Goal: Task Accomplishment & Management: Complete application form

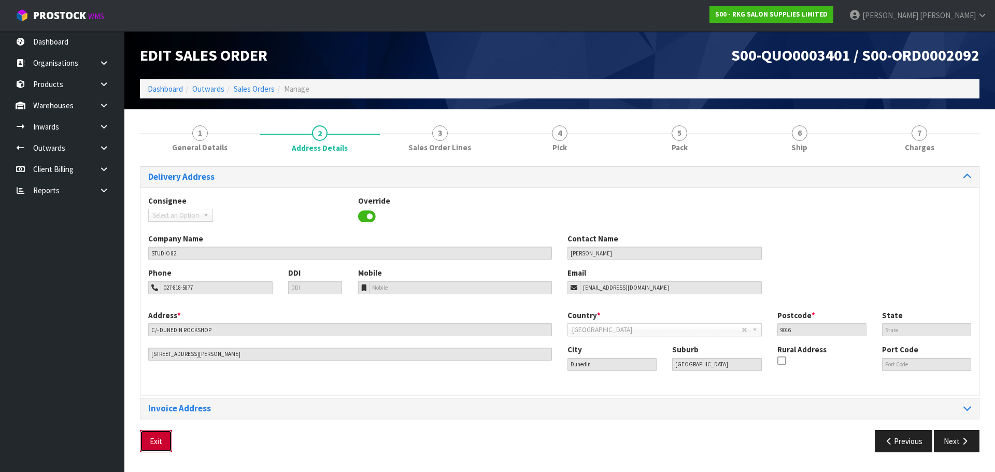
click at [160, 445] on button "Exit" at bounding box center [156, 441] width 32 height 22
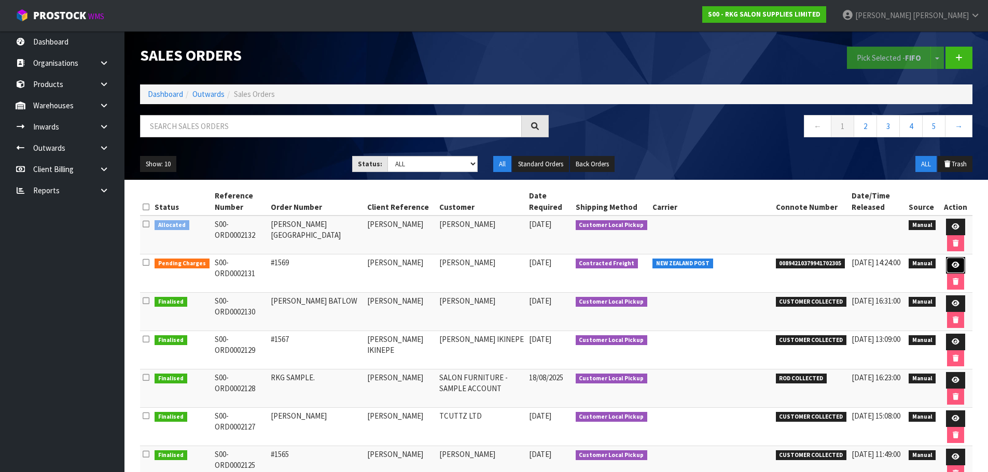
click at [951, 265] on icon at bounding box center [955, 265] width 8 height 7
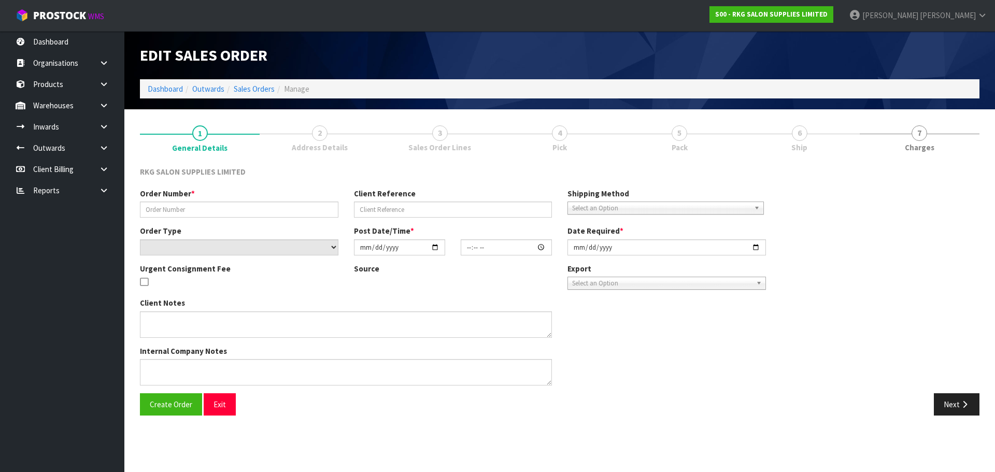
type input "#1569"
type input "[PERSON_NAME]"
select select "number:0"
type input "[DATE]"
type input "10:49:00.000"
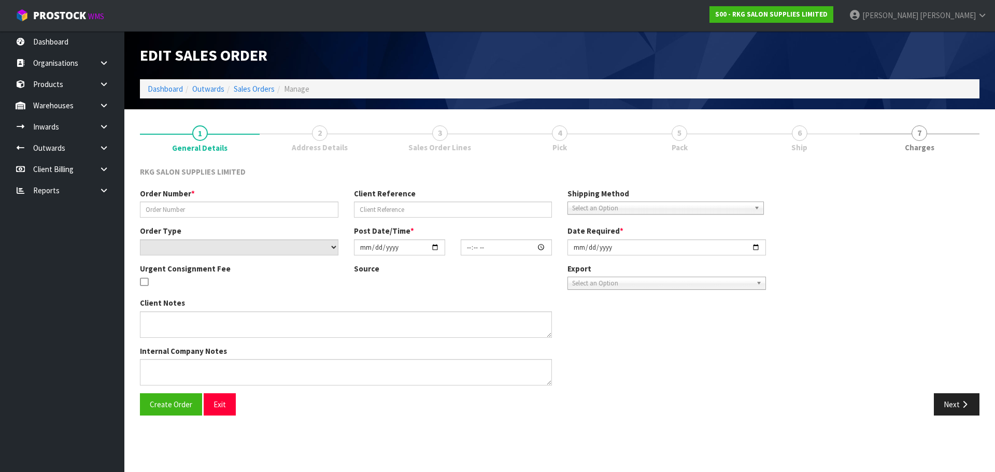
type input "[DATE]"
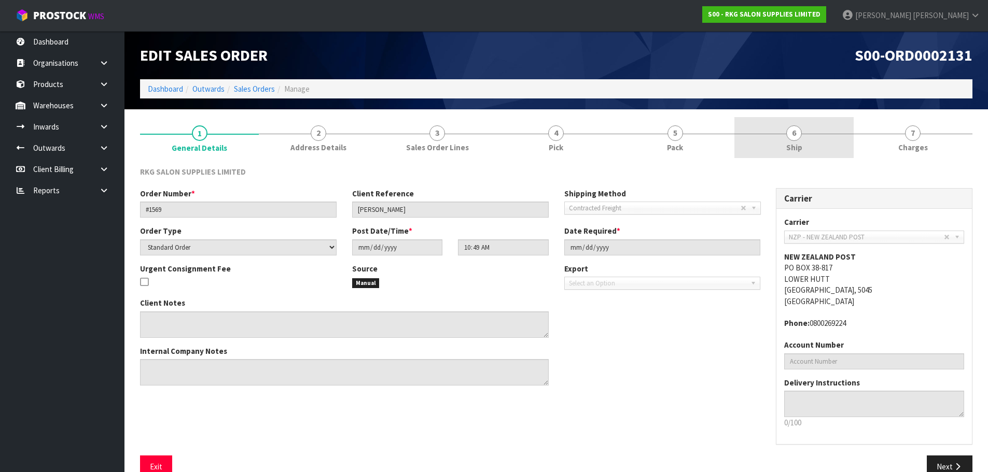
click at [798, 135] on span "6" at bounding box center [794, 133] width 16 height 16
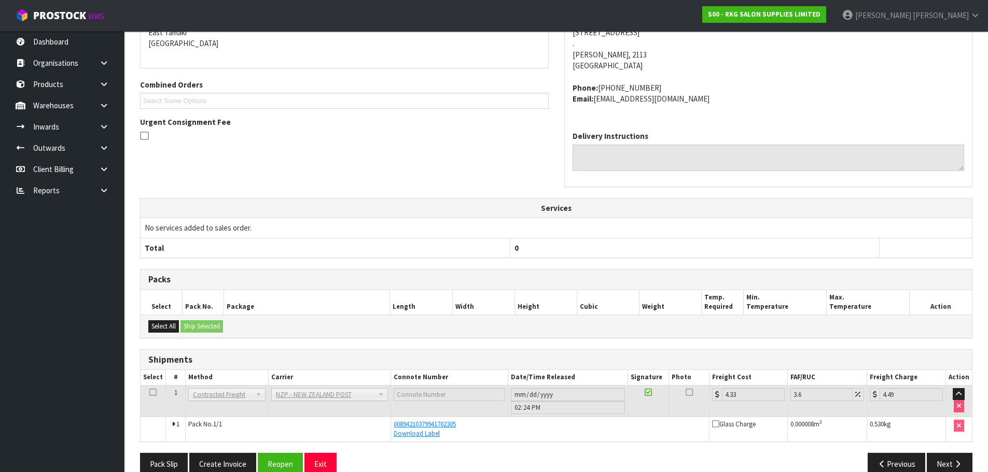
scroll to position [209, 0]
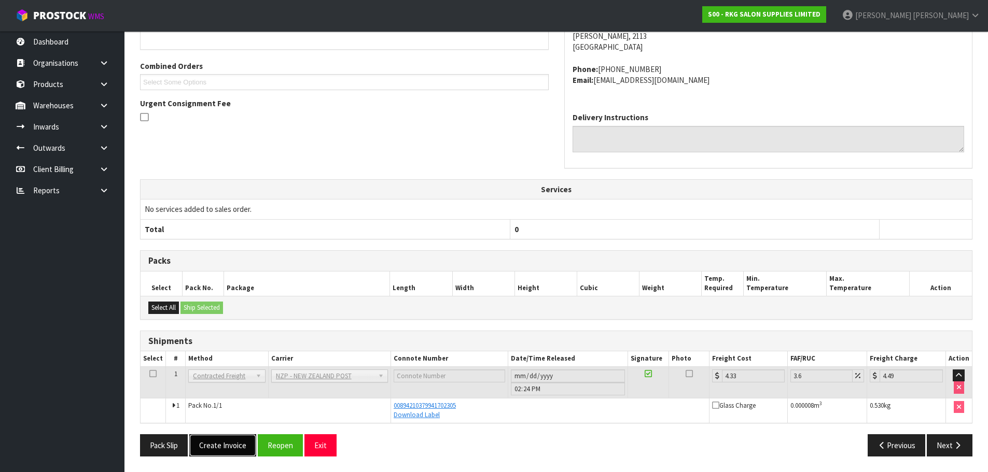
click at [219, 445] on button "Create Invoice" at bounding box center [222, 445] width 67 height 22
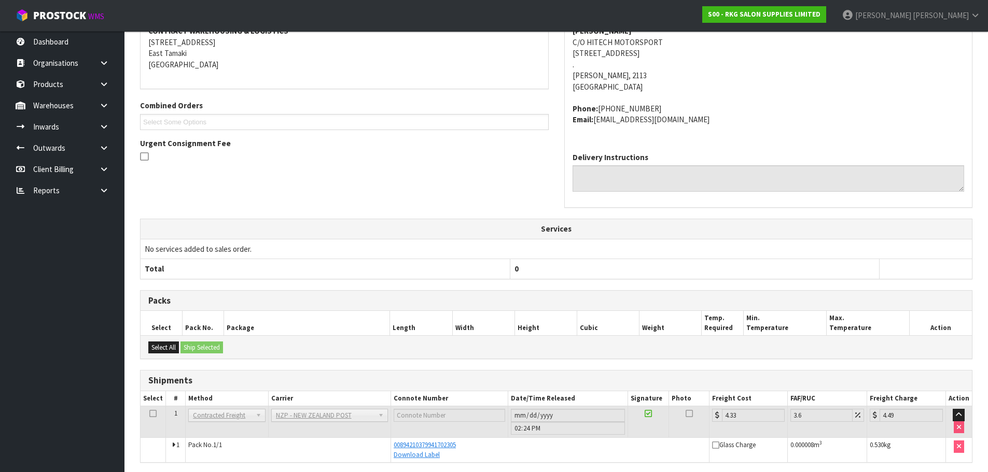
scroll to position [247, 0]
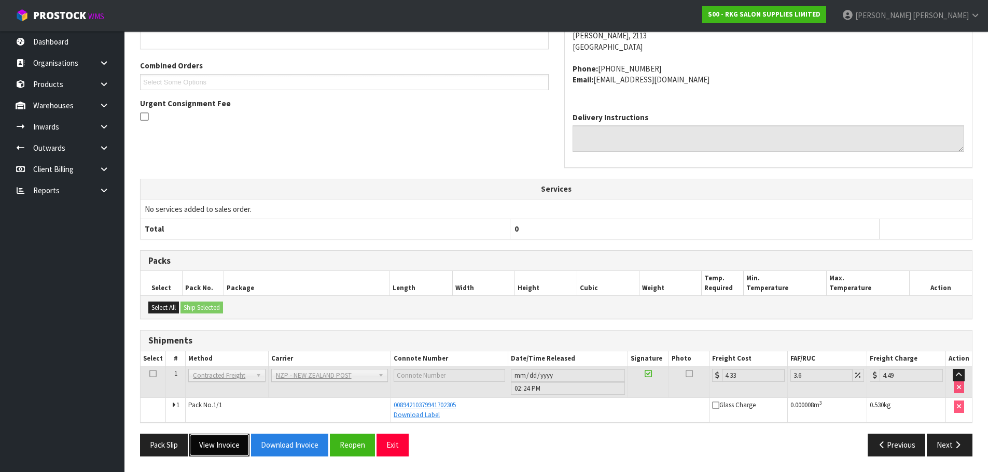
click at [229, 446] on button "View Invoice" at bounding box center [219, 445] width 60 height 22
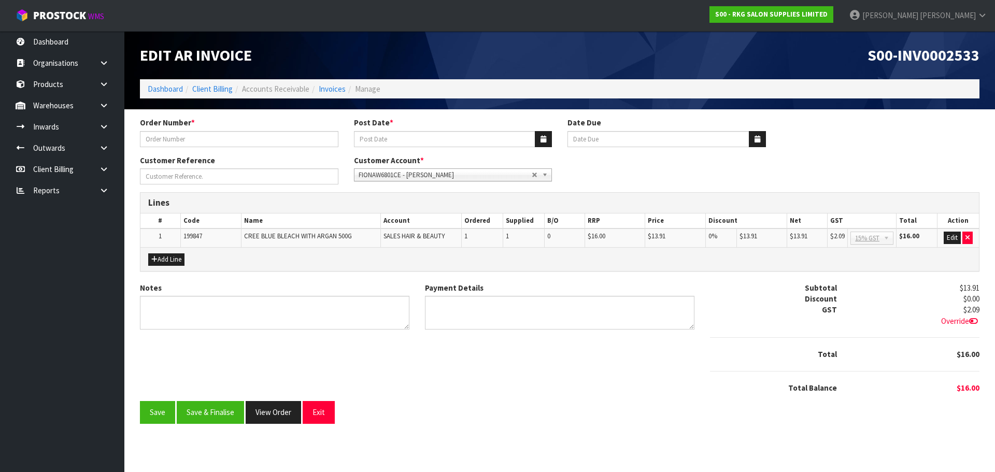
type input "#1569"
type input "[DATE]"
type input "[PERSON_NAME]"
click at [242, 313] on textarea "Notes" at bounding box center [275, 313] width 270 height 34
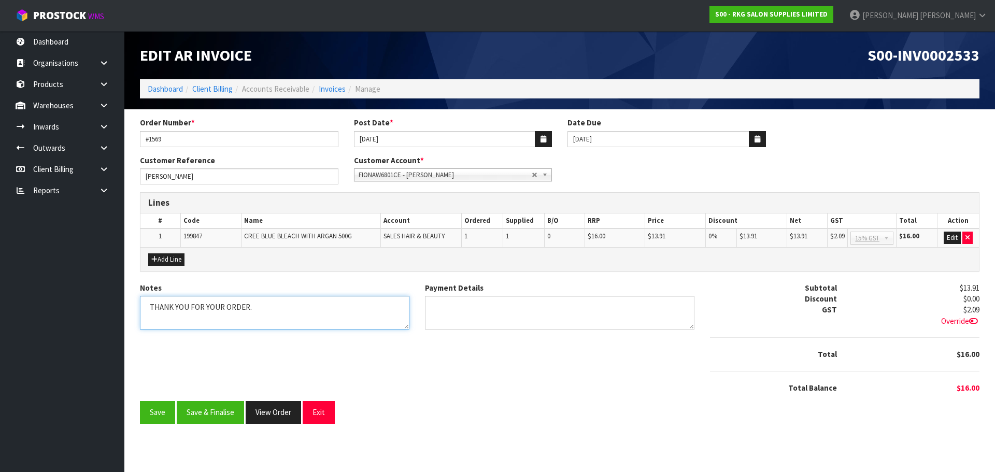
type textarea "THANK YOU FOR YOUR ORDER."
click at [443, 309] on textarea "Payment Details" at bounding box center [560, 313] width 270 height 34
type textarea "PAYPAL"
click at [172, 257] on button "Add Line" at bounding box center [166, 259] width 36 height 12
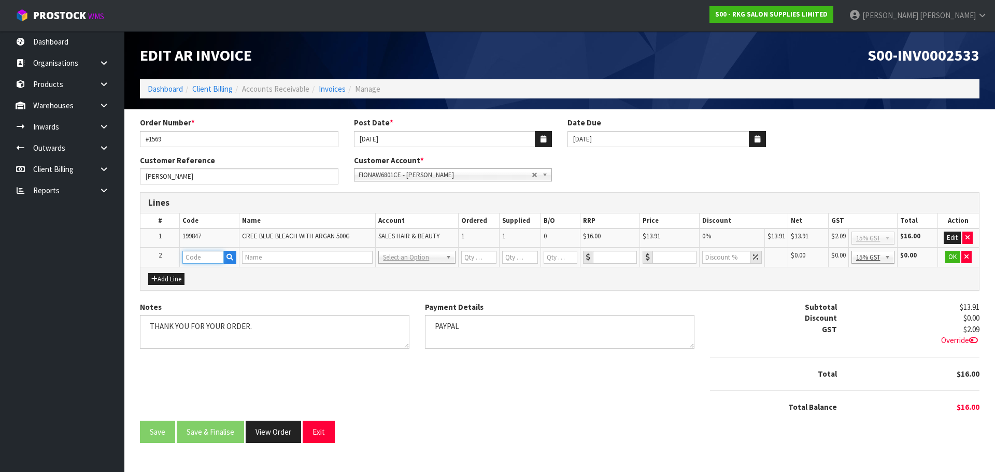
click at [197, 256] on input "text" at bounding box center [202, 257] width 41 height 13
type input "FRE"
click at [209, 273] on link "FRE IGHT" at bounding box center [224, 275] width 82 height 14
type input "FREIGHT"
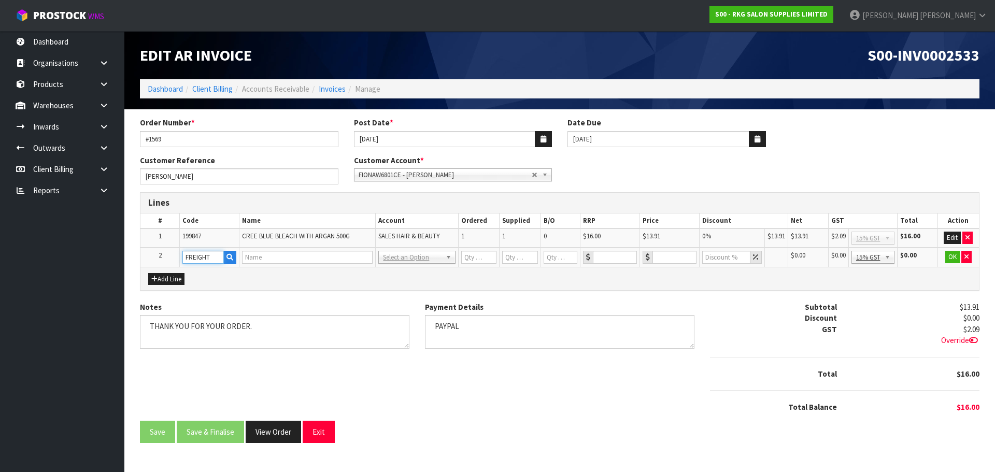
type input "1"
type input "0"
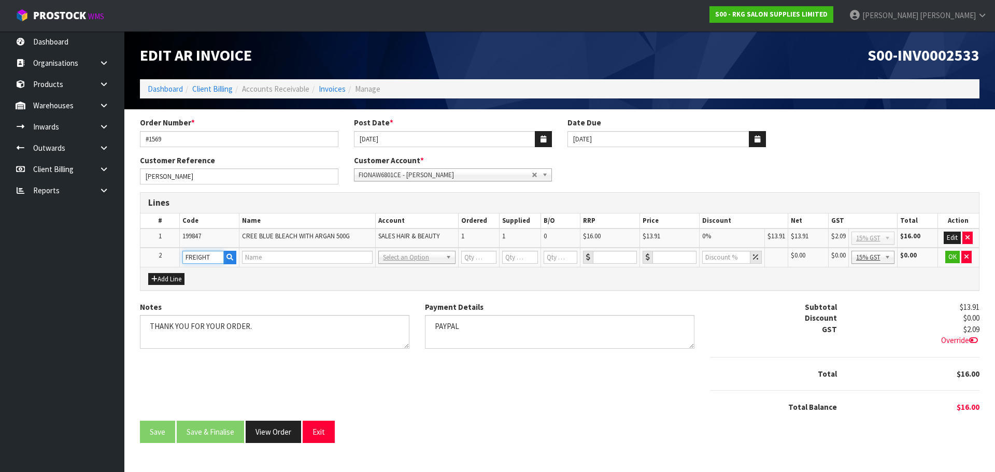
type input "0"
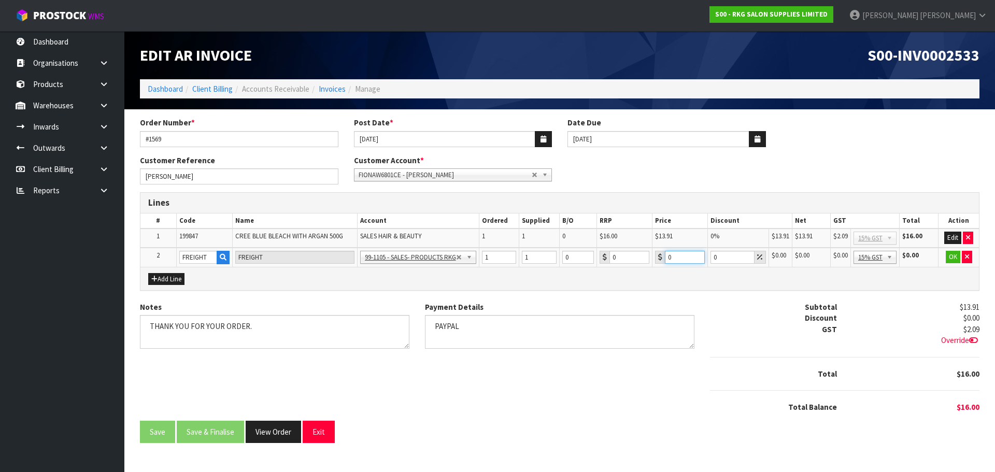
drag, startPoint x: 673, startPoint y: 256, endPoint x: 664, endPoint y: 257, distance: 9.9
click at [664, 257] on div "0" at bounding box center [680, 257] width 50 height 13
type input "3"
type input "12.50"
click at [954, 257] on button "OK" at bounding box center [953, 257] width 15 height 12
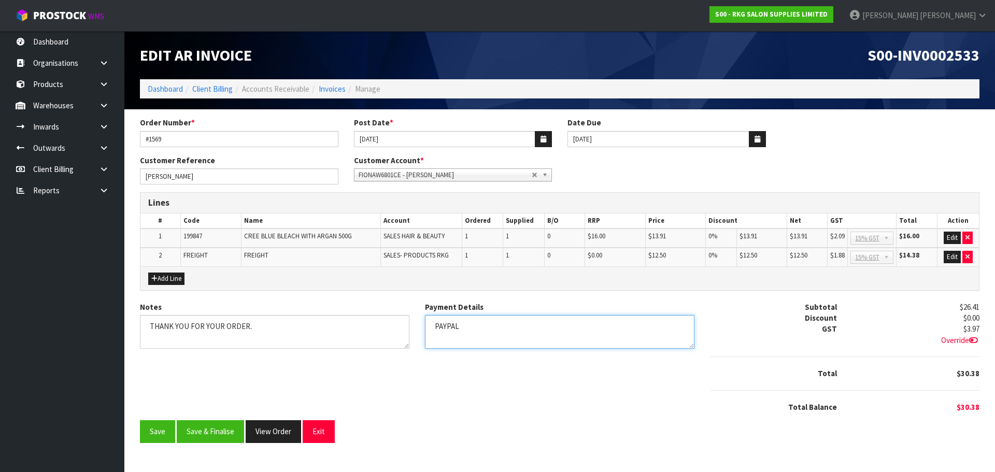
click at [466, 329] on textarea "Payment Details" at bounding box center [560, 332] width 270 height 34
type textarea "PAYPAL [DATE]"
click at [211, 433] on button "Save & Finalise" at bounding box center [210, 431] width 67 height 22
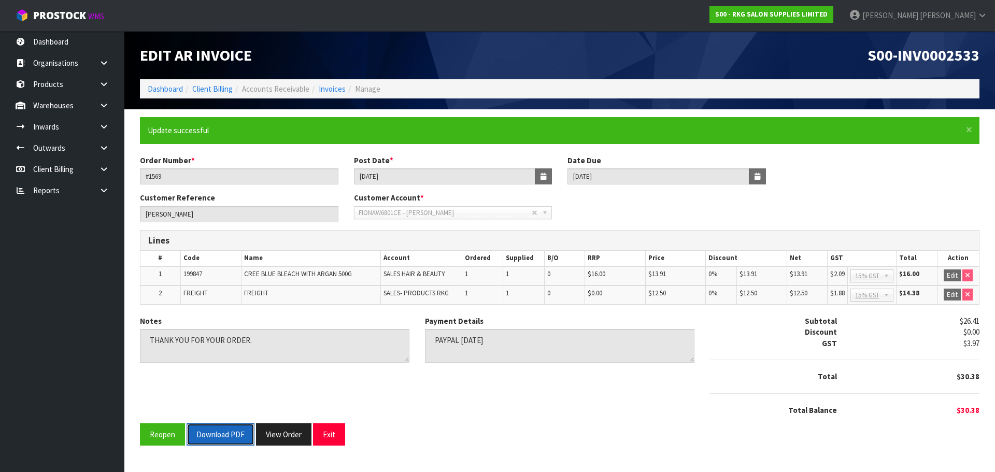
click at [223, 435] on button "Download PDF" at bounding box center [221, 435] width 68 height 22
click at [327, 435] on button "Exit" at bounding box center [329, 435] width 32 height 22
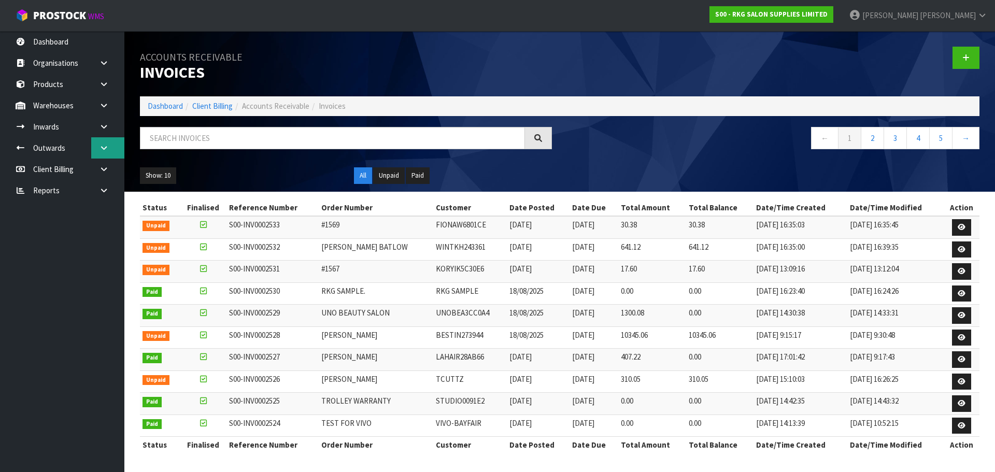
click at [102, 150] on icon at bounding box center [104, 148] width 10 height 8
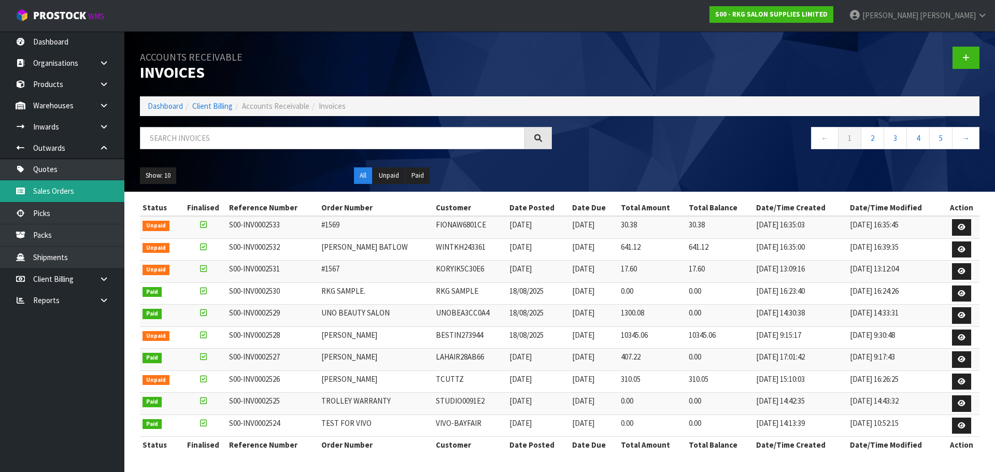
click at [57, 194] on link "Sales Orders" at bounding box center [62, 190] width 124 height 21
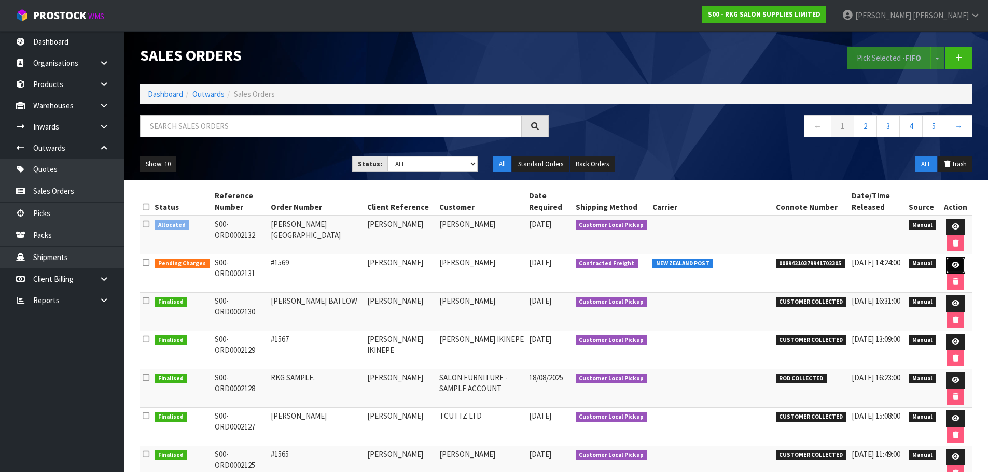
click at [951, 264] on icon at bounding box center [955, 265] width 8 height 7
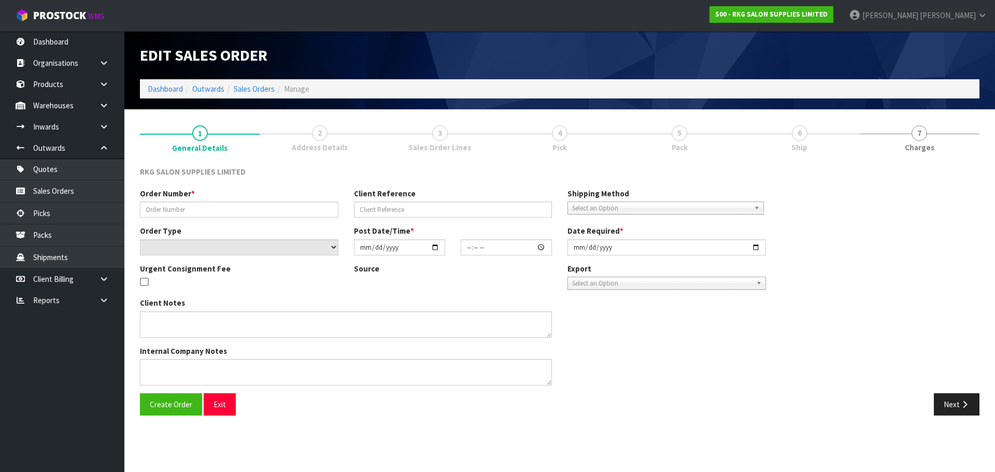
type input "#1569"
type input "[PERSON_NAME]"
select select "number:0"
type input "[DATE]"
type input "10:49:00.000"
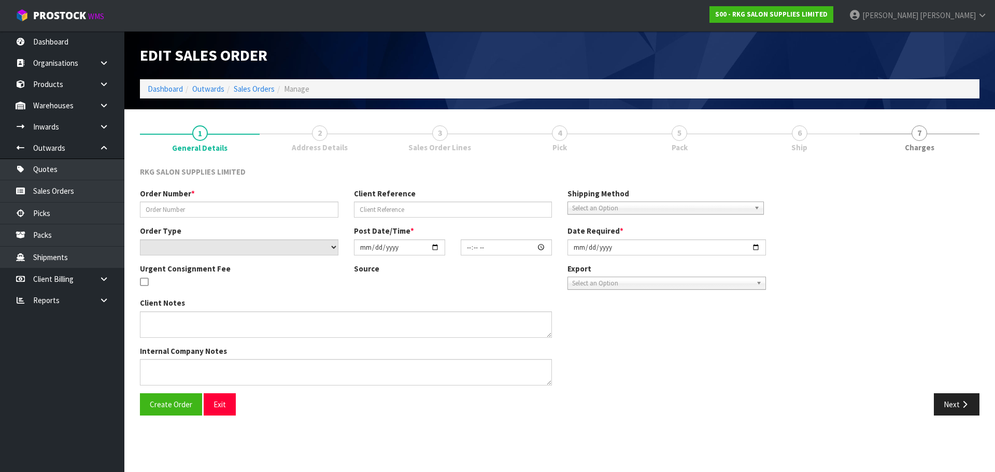
type input "[DATE]"
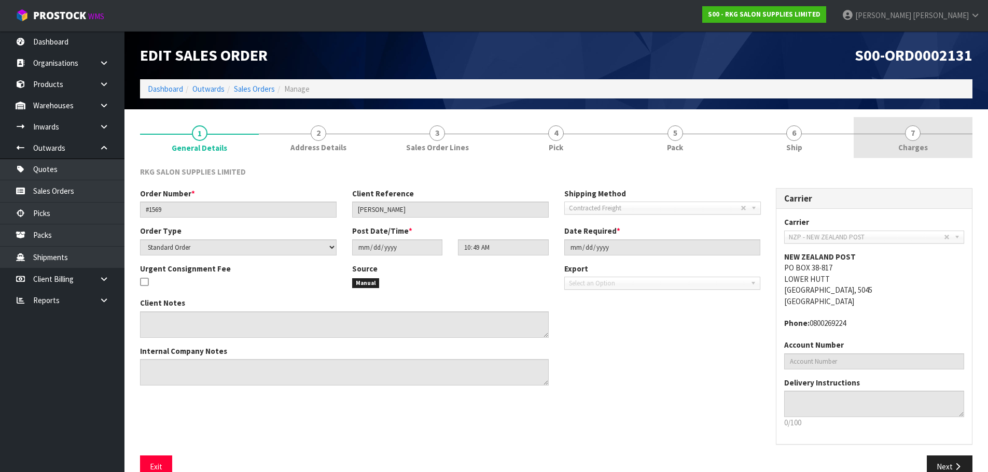
click at [906, 134] on span "7" at bounding box center [913, 133] width 16 height 16
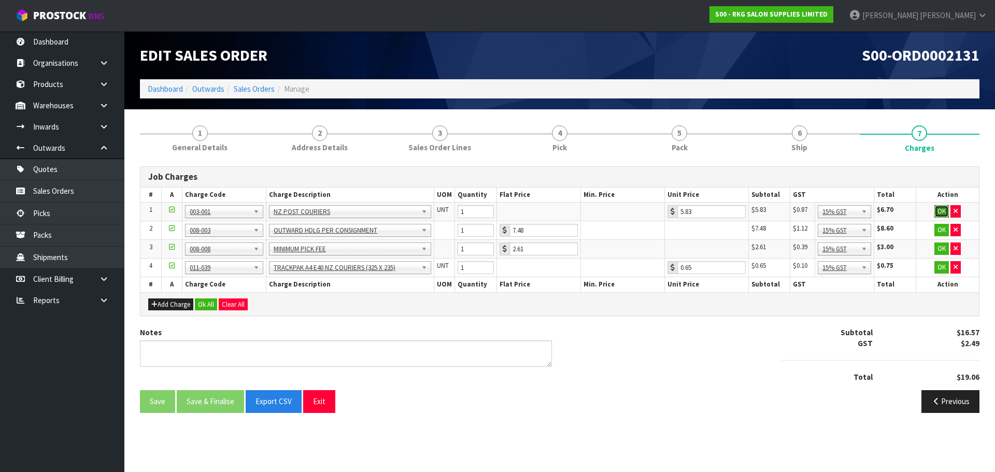
click at [944, 209] on button "OK" at bounding box center [942, 211] width 15 height 12
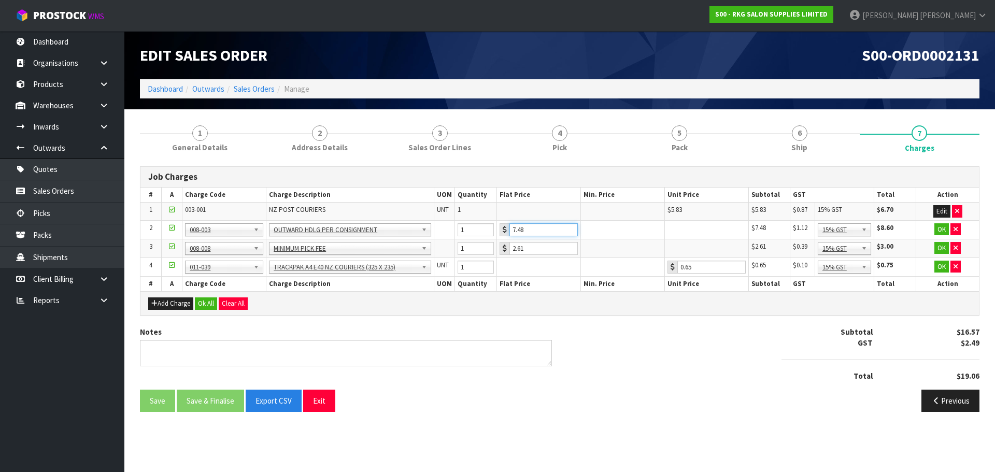
drag, startPoint x: 529, startPoint y: 230, endPoint x: 512, endPoint y: 230, distance: 17.6
click at [512, 230] on input "7.48" at bounding box center [544, 229] width 68 height 13
type input "3.50"
click at [941, 231] on button "OK" at bounding box center [942, 229] width 15 height 12
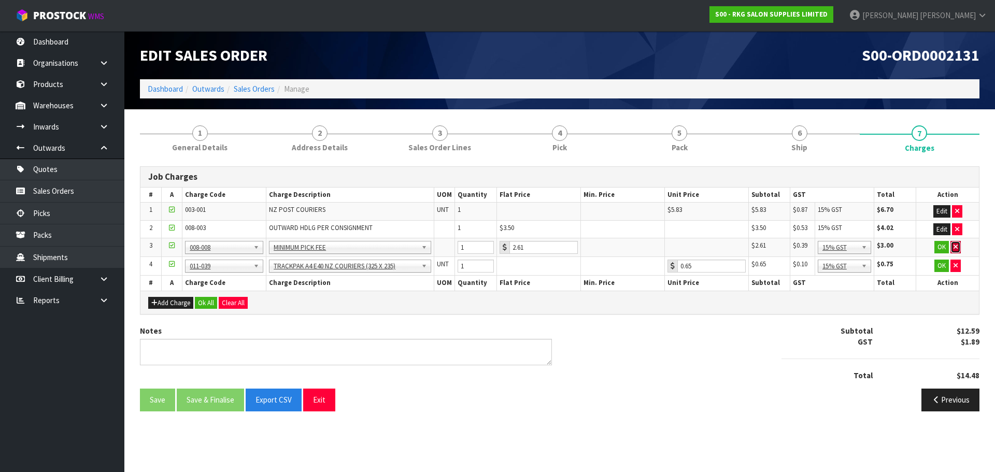
click at [956, 246] on icon "button" at bounding box center [956, 247] width 4 height 7
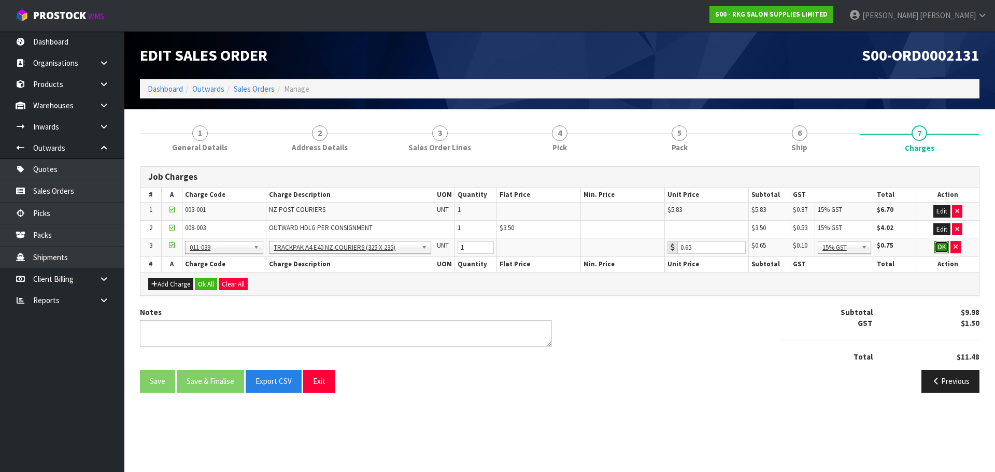
click at [939, 247] on button "OK" at bounding box center [942, 247] width 15 height 12
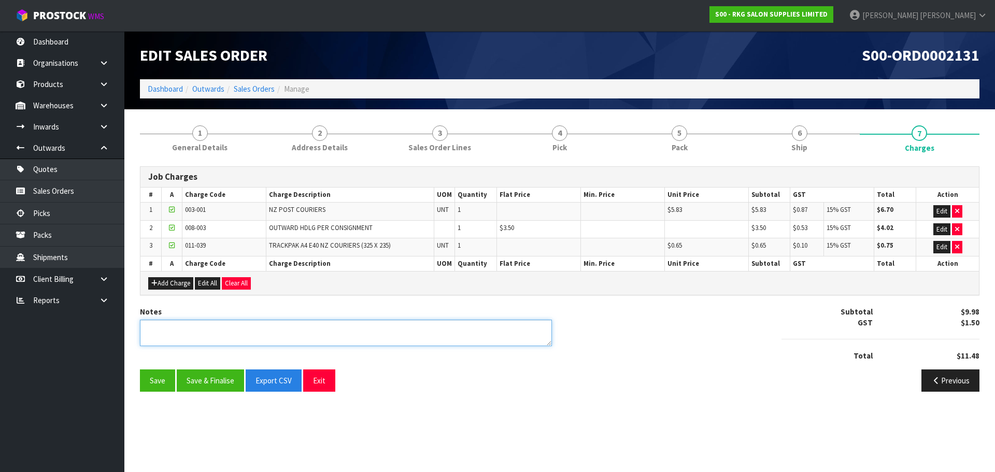
click at [209, 332] on textarea at bounding box center [346, 333] width 412 height 26
type textarea "PICKED BY [PERSON_NAME]"
click at [208, 382] on button "Save & Finalise" at bounding box center [210, 381] width 67 height 22
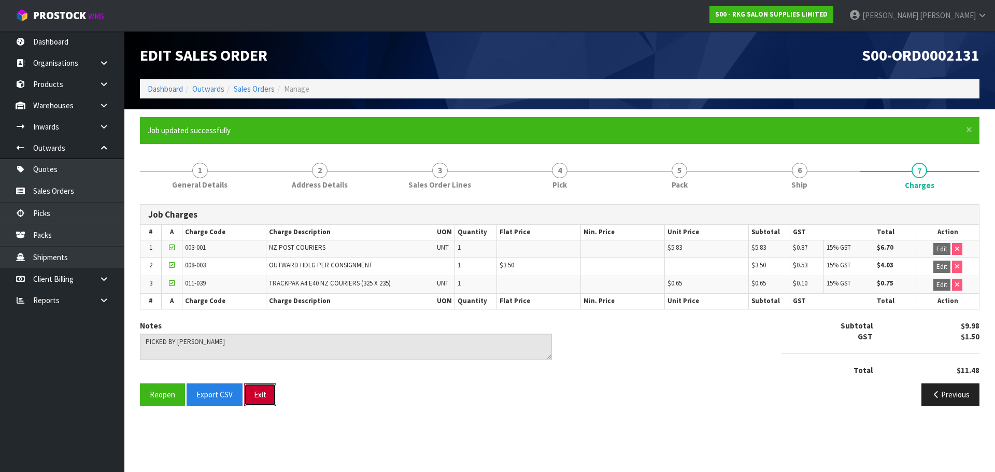
click at [265, 397] on button "Exit" at bounding box center [260, 395] width 32 height 22
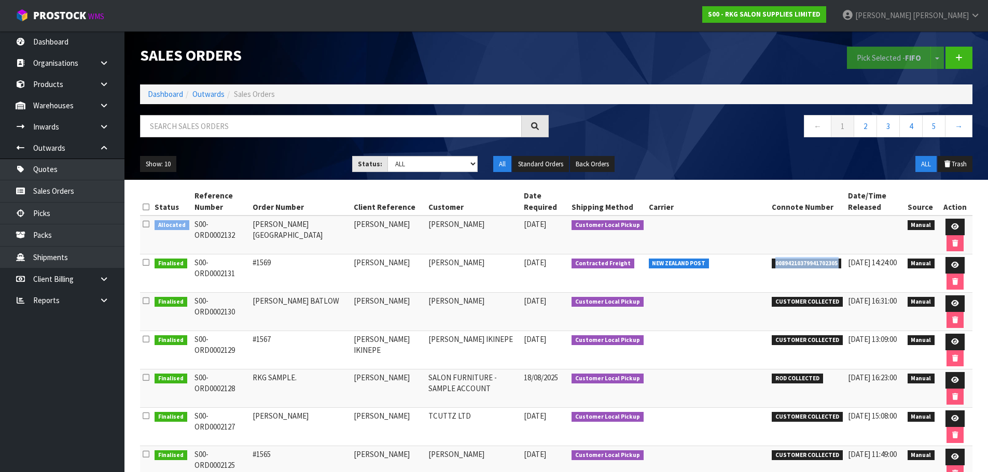
drag, startPoint x: 758, startPoint y: 265, endPoint x: 831, endPoint y: 265, distance: 72.6
click at [831, 265] on tr "Finalised S00-ORD0002131 #1569 [PERSON_NAME] [PERSON_NAME] [DATE] Contracted Fr…" at bounding box center [556, 274] width 832 height 38
copy tr "00894210379941702305"
click at [951, 265] on icon at bounding box center [955, 265] width 8 height 7
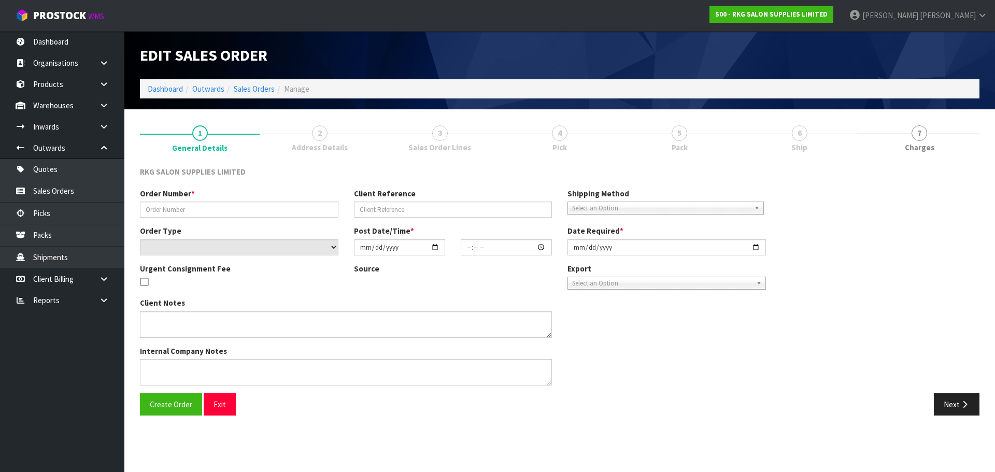
type input "#1569"
type input "[PERSON_NAME]"
select select "number:0"
type input "[DATE]"
type input "10:49:00.000"
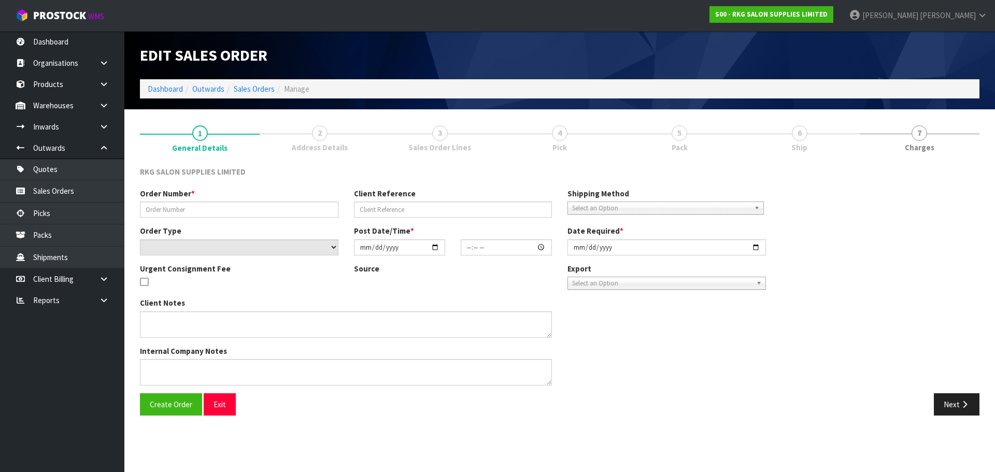
type input "[DATE]"
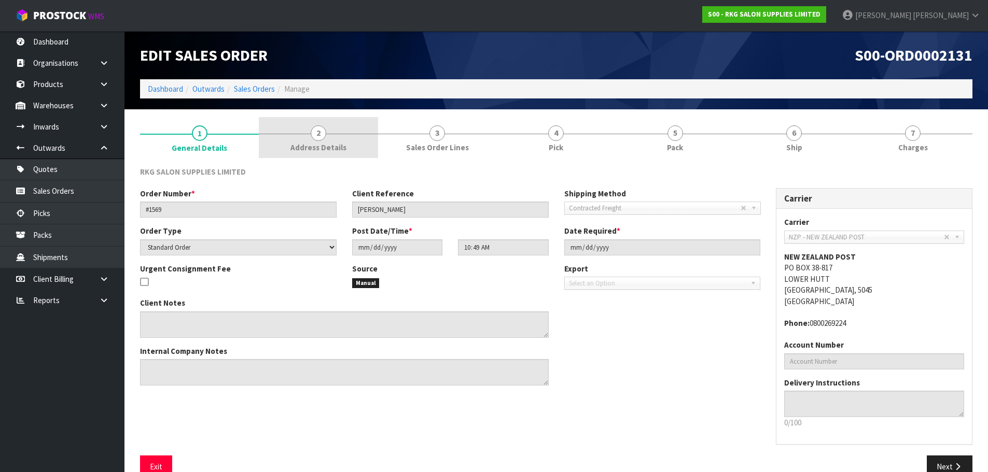
click at [323, 134] on span "2" at bounding box center [319, 133] width 16 height 16
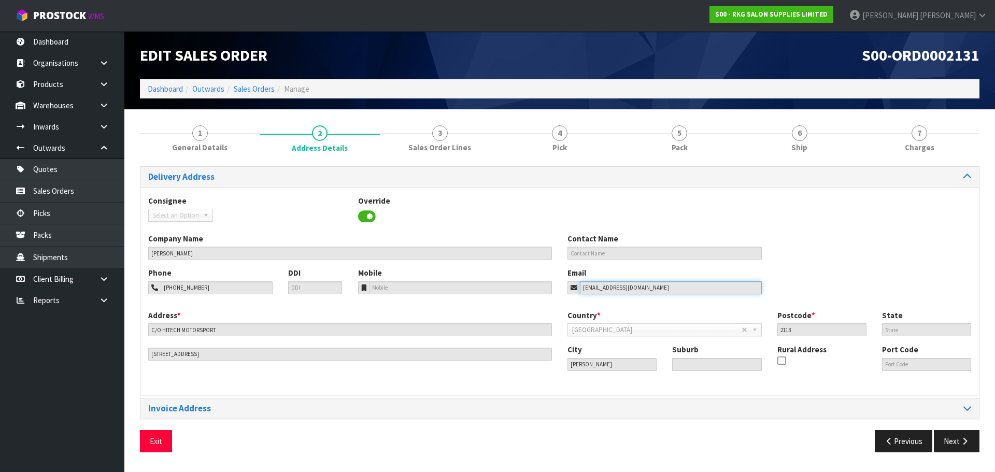
drag, startPoint x: 642, startPoint y: 290, endPoint x: 561, endPoint y: 290, distance: 80.9
click at [561, 290] on div "Email [EMAIL_ADDRESS][DOMAIN_NAME]" at bounding box center [665, 280] width 210 height 26
click at [157, 446] on button "Exit" at bounding box center [156, 441] width 32 height 22
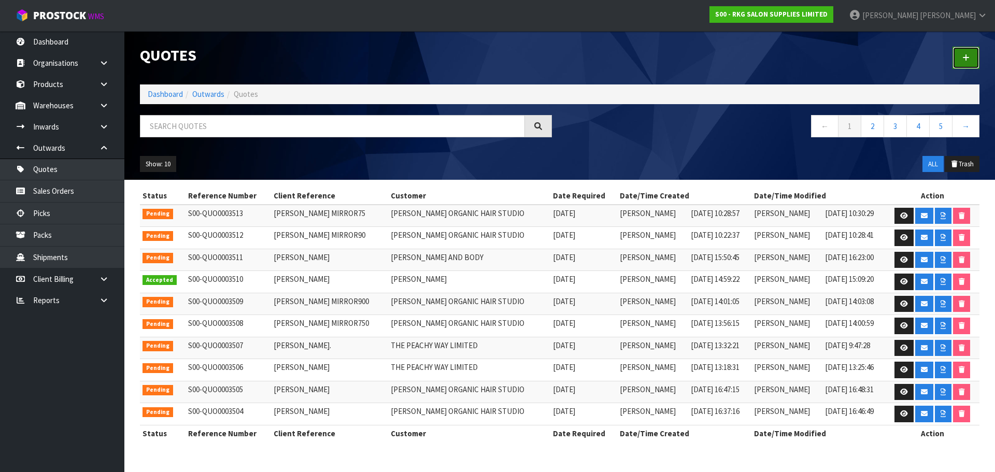
click at [969, 60] on icon at bounding box center [966, 58] width 7 height 8
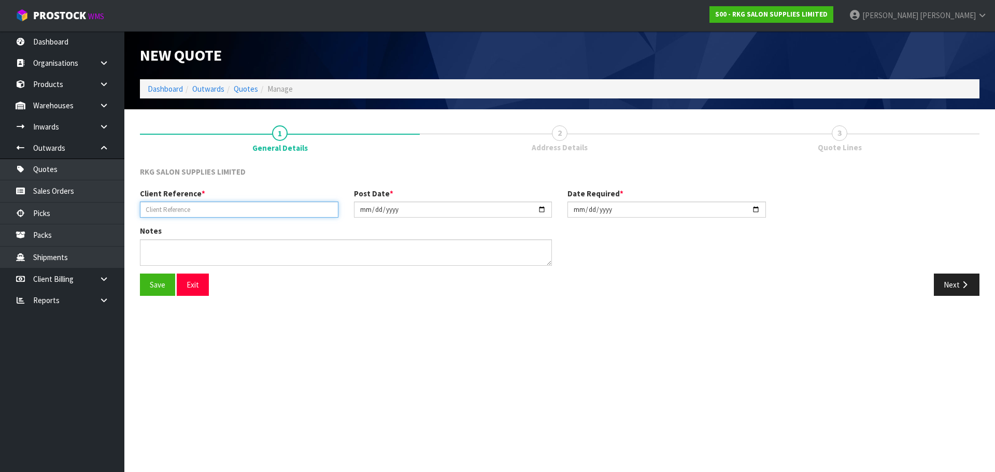
click at [220, 210] on input "text" at bounding box center [239, 210] width 199 height 16
type input "JAZZ WOONTON"
click at [156, 287] on button "Save" at bounding box center [157, 285] width 35 height 22
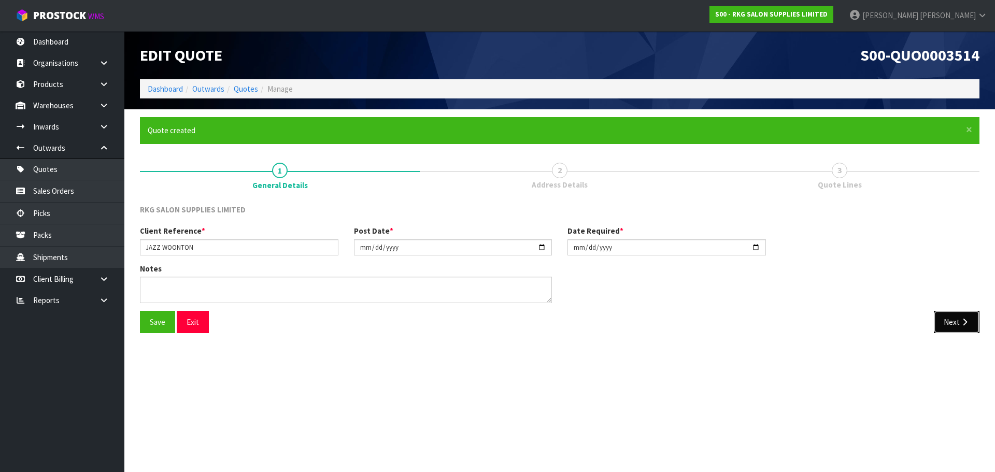
click at [960, 323] on icon "button" at bounding box center [965, 322] width 10 height 8
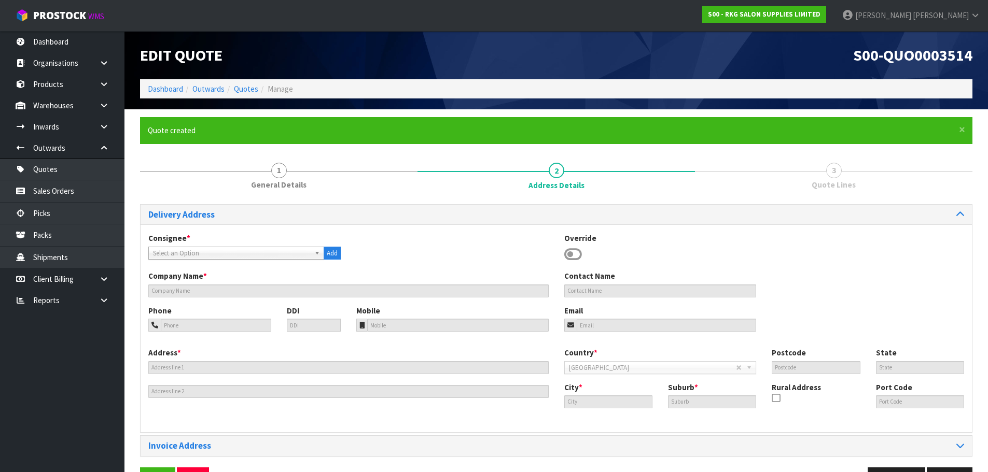
click at [574, 248] on icon at bounding box center [573, 255] width 18 height 16
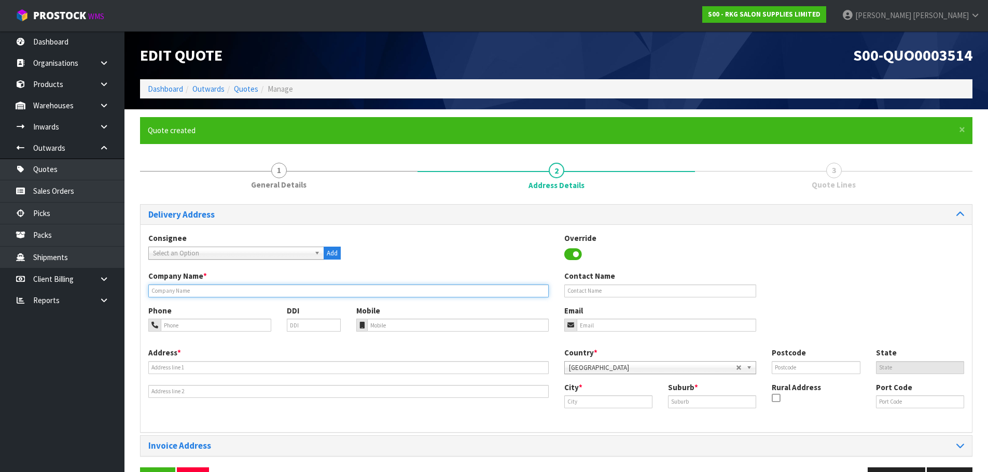
click at [233, 291] on input "text" at bounding box center [348, 291] width 400 height 13
type input "BLONDED & CO"
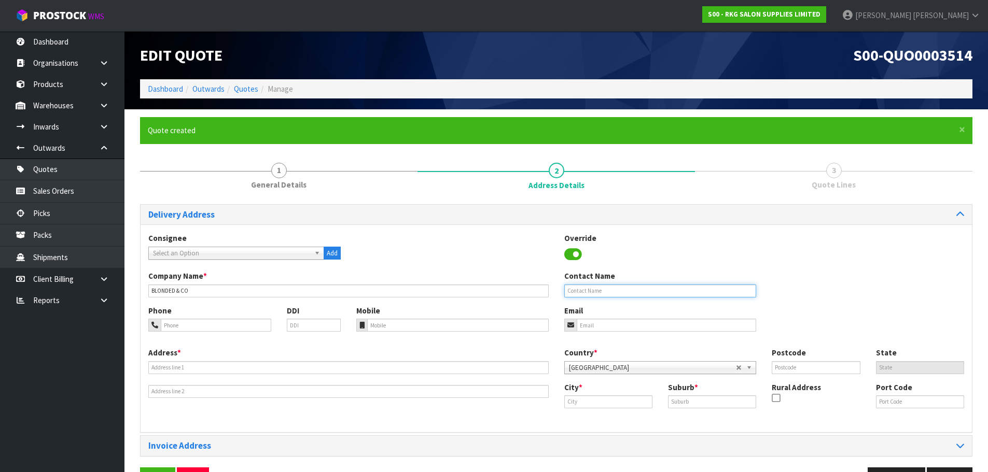
click at [579, 290] on input "text" at bounding box center [660, 291] width 192 height 13
type input "JAZZ WOONTON"
click at [199, 329] on input "tel" at bounding box center [216, 325] width 110 height 13
type input "021-151-8448"
drag, startPoint x: 595, startPoint y: 324, endPoint x: 398, endPoint y: 323, distance: 196.5
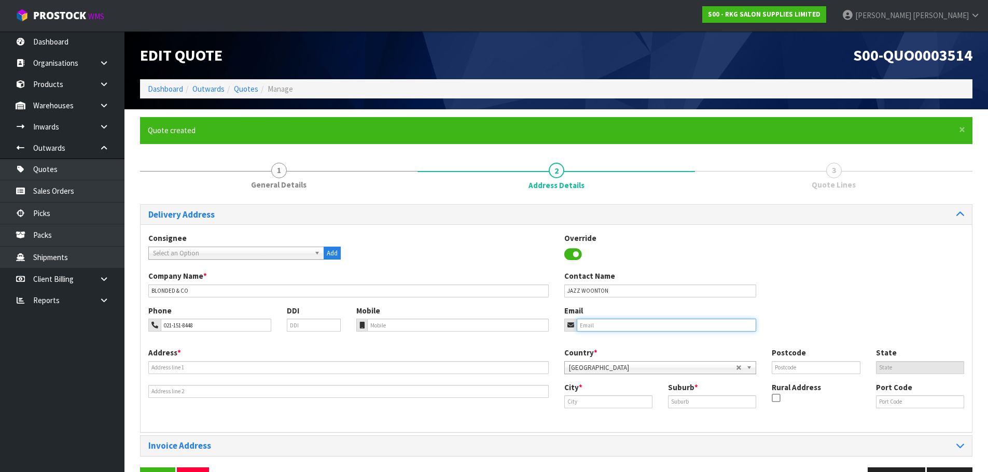
click at [595, 324] on input "email" at bounding box center [666, 325] width 180 height 13
click at [619, 319] on input "email" at bounding box center [666, 325] width 180 height 13
paste input "jazzhelenaa@hotmail.com"
type input "jazzhelenaa@hotmail.com"
click at [260, 364] on input "text" at bounding box center [348, 367] width 400 height 13
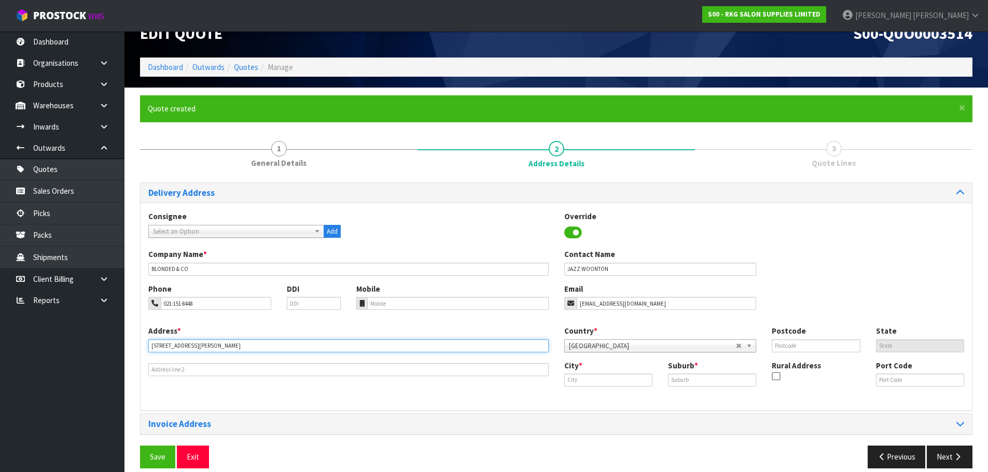
scroll to position [34, 0]
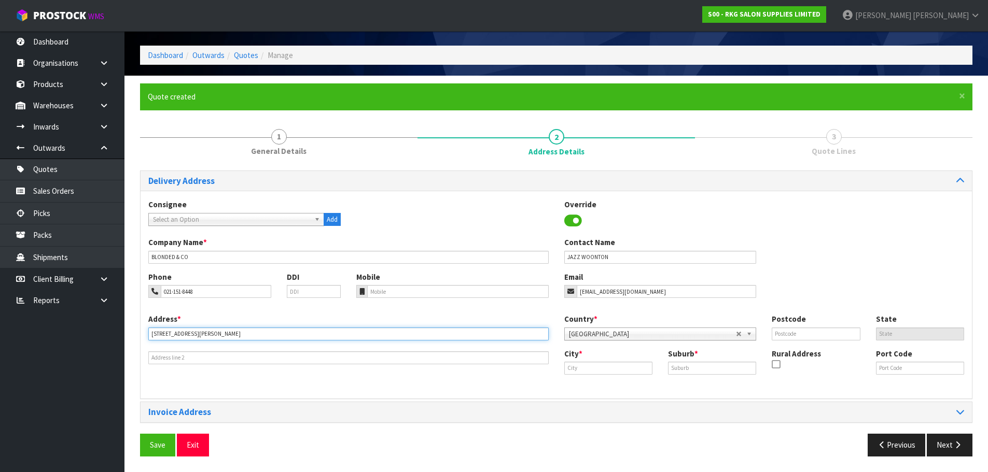
type input "7B/105 CLYDE ROAD"
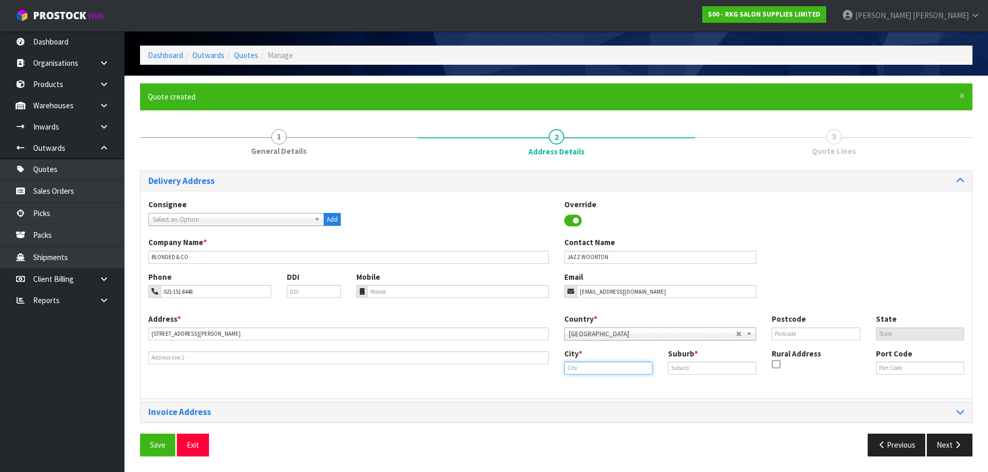
click at [581, 366] on input "text" at bounding box center [608, 368] width 88 height 13
click at [580, 388] on strong "Auck" at bounding box center [604, 386] width 59 height 10
type input "[GEOGRAPHIC_DATA]"
click at [680, 371] on input "text" at bounding box center [712, 368] width 88 height 13
type input "BROWNS BAY"
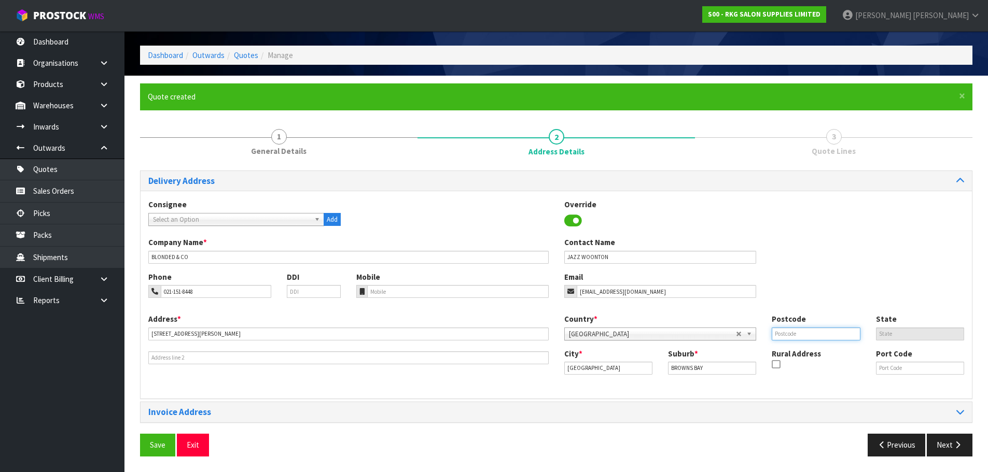
click at [787, 337] on input "text" at bounding box center [815, 334] width 88 height 13
type input "0630"
click at [820, 295] on div "Phone 021-151-8448 DDI Mobile Email jazzhelenaa@hotmail.com" at bounding box center [555, 293] width 831 height 42
click at [160, 441] on button "Save" at bounding box center [157, 445] width 35 height 22
click at [951, 446] on button "Next" at bounding box center [949, 445] width 46 height 22
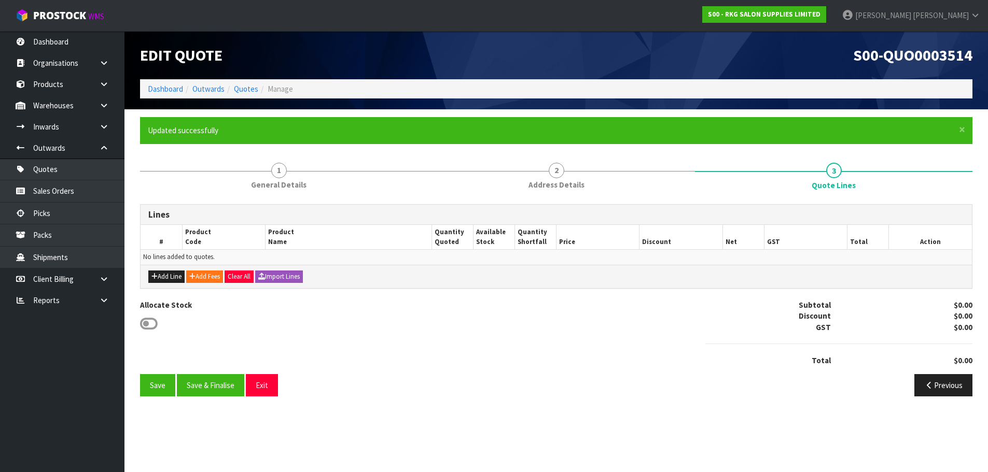
scroll to position [0, 0]
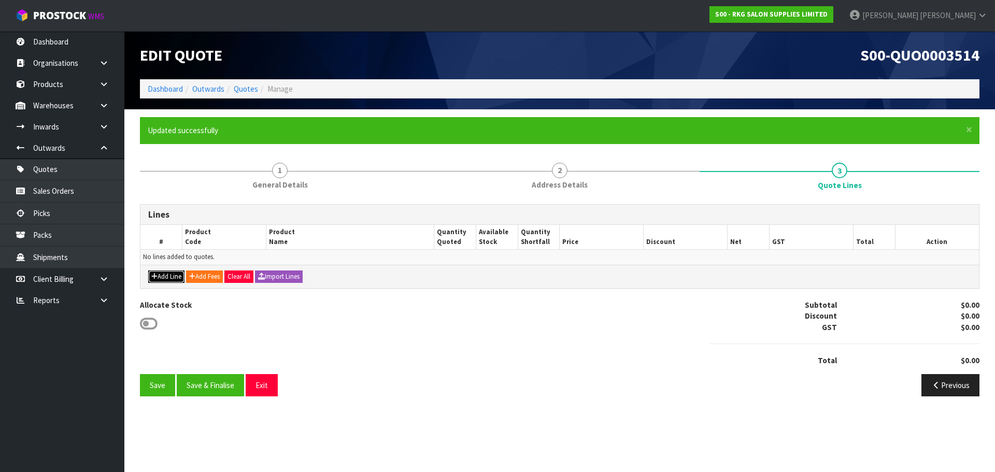
click at [171, 279] on button "Add Line" at bounding box center [166, 277] width 36 height 12
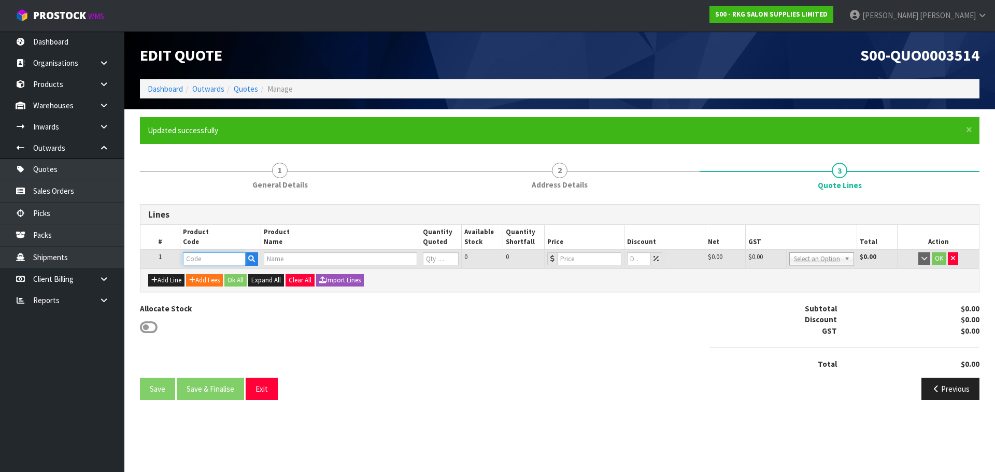
click at [204, 263] on input "text" at bounding box center [214, 258] width 62 height 13
type input "080101"
click at [208, 288] on strong "080101" at bounding box center [206, 291] width 25 height 10
type input "08010101"
type input "ZEPHYR HAIR TROLLEY"
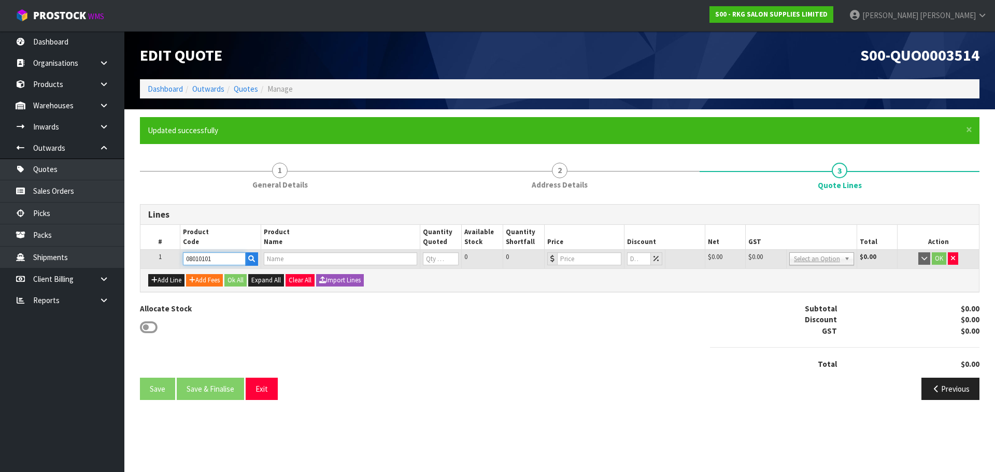
type input "0"
type input "189"
type input "0"
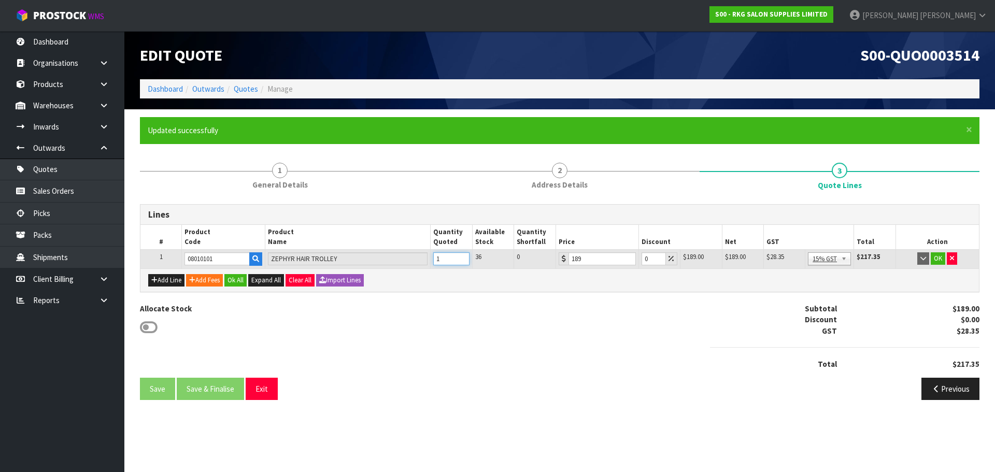
type input "1"
click at [459, 256] on input "1" at bounding box center [451, 258] width 36 height 13
click at [205, 282] on button "Add Fees" at bounding box center [204, 280] width 37 height 12
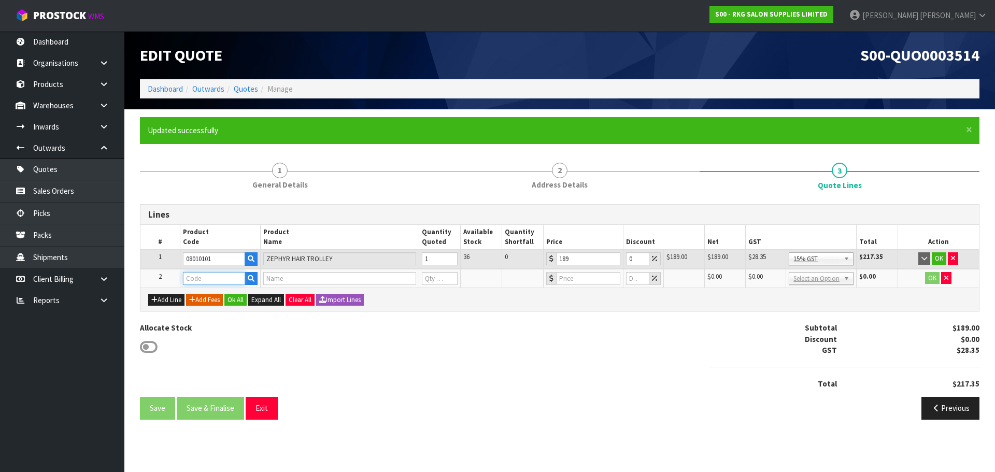
click at [205, 282] on input "text" at bounding box center [214, 278] width 62 height 13
type input "FRE"
click at [239, 297] on link "FRE IGHT" at bounding box center [225, 296] width 82 height 14
type input "FREIGHT"
type input "FREIGHT FEE"
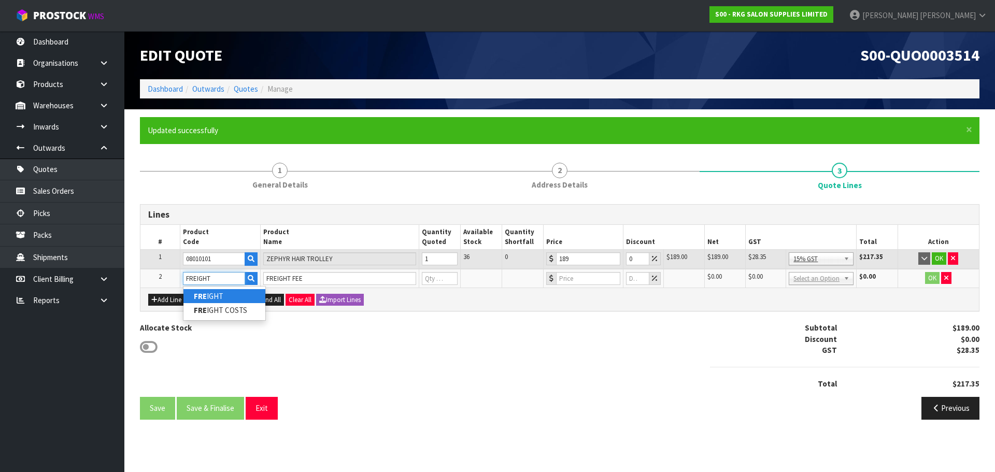
type input "1"
type input "0"
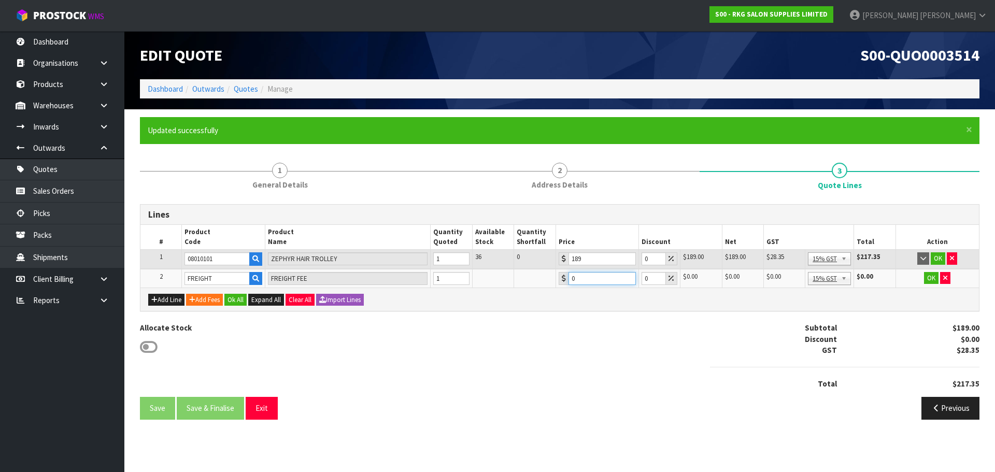
drag, startPoint x: 576, startPoint y: 280, endPoint x: 568, endPoint y: 280, distance: 8.3
click at [569, 280] on input "0" at bounding box center [602, 278] width 67 height 13
type input "58"
click at [938, 260] on button "OK" at bounding box center [938, 258] width 15 height 12
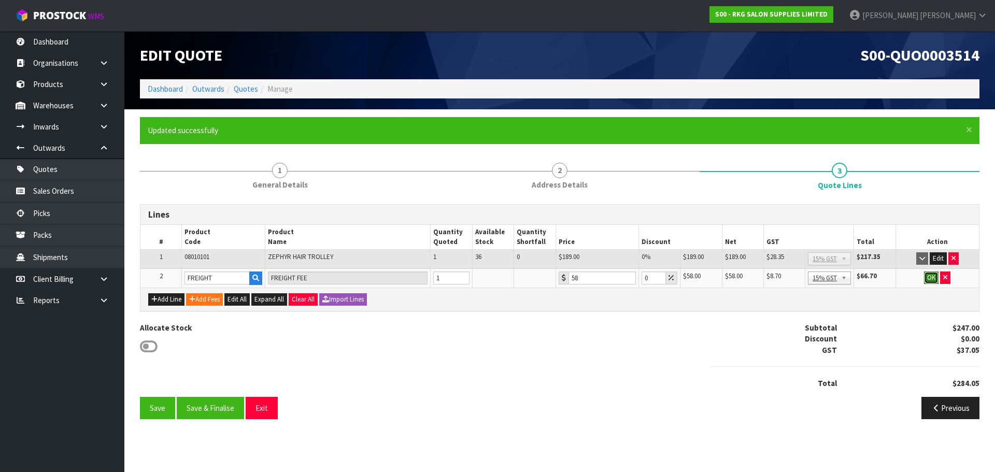
click at [930, 276] on button "OK" at bounding box center [931, 278] width 15 height 12
drag, startPoint x: 161, startPoint y: 402, endPoint x: 250, endPoint y: 325, distance: 118.0
click at [161, 402] on button "Save" at bounding box center [157, 408] width 35 height 22
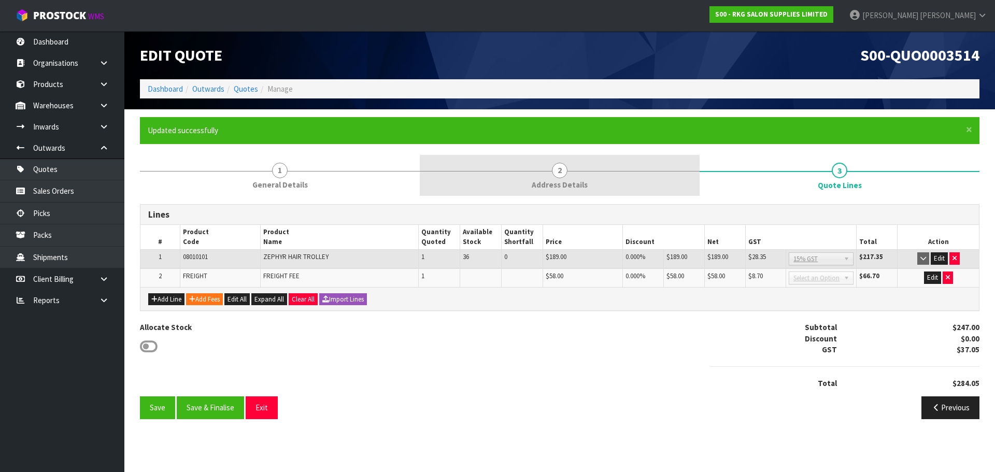
click at [557, 170] on span "2" at bounding box center [560, 171] width 16 height 16
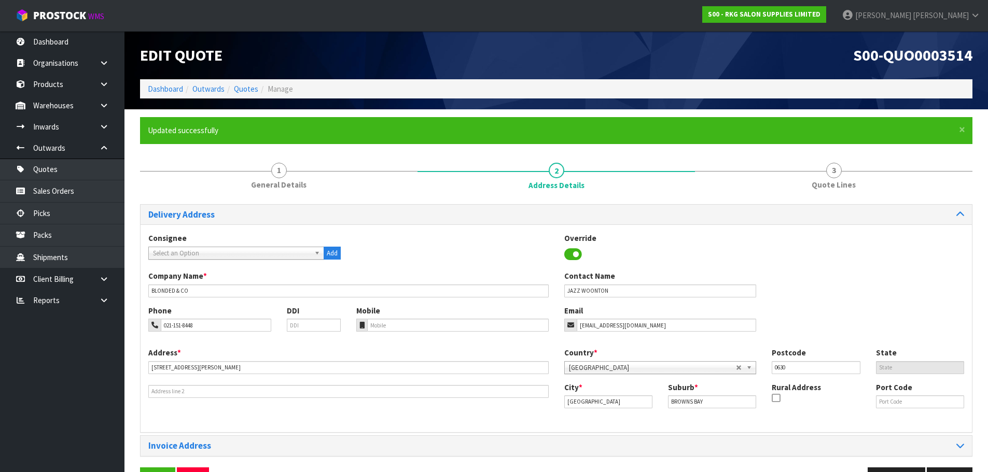
scroll to position [34, 0]
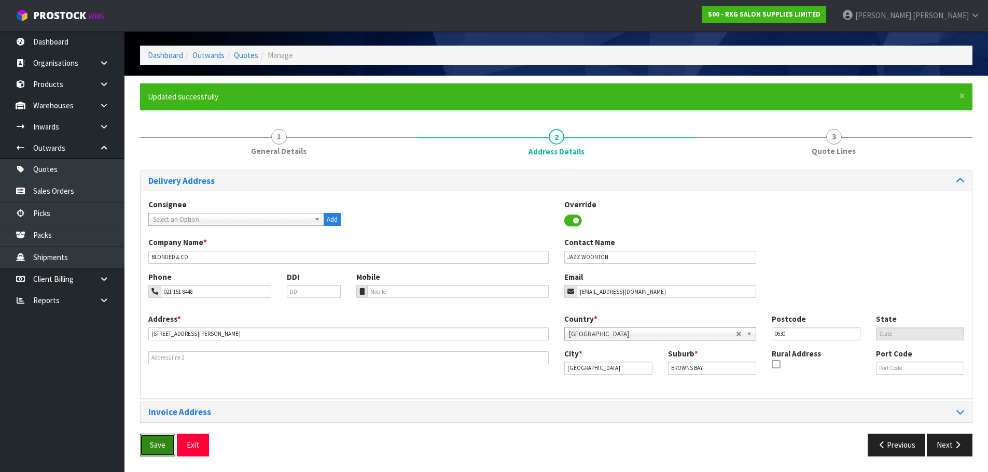
drag, startPoint x: 166, startPoint y: 445, endPoint x: 185, endPoint y: 443, distance: 18.3
click at [168, 445] on button "Save" at bounding box center [157, 445] width 35 height 22
click at [955, 447] on icon "button" at bounding box center [957, 445] width 10 height 8
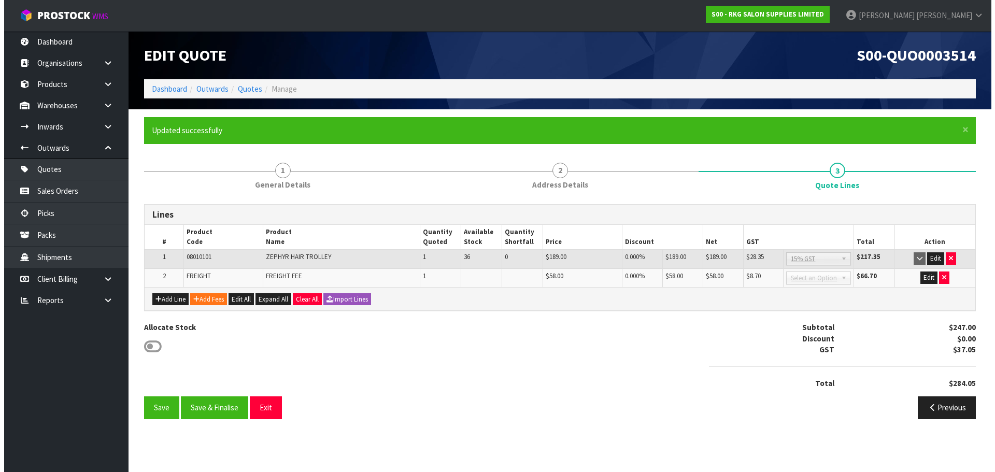
scroll to position [0, 0]
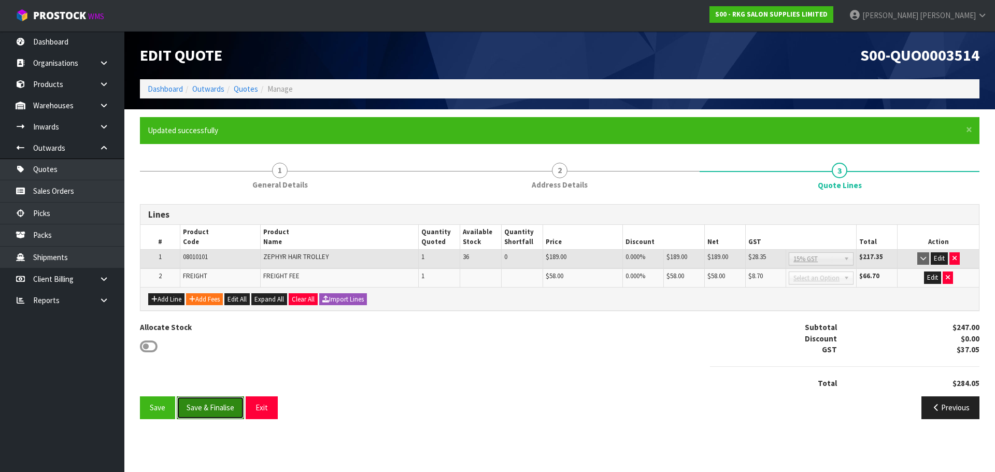
click at [219, 409] on button "Save & Finalise" at bounding box center [210, 408] width 67 height 22
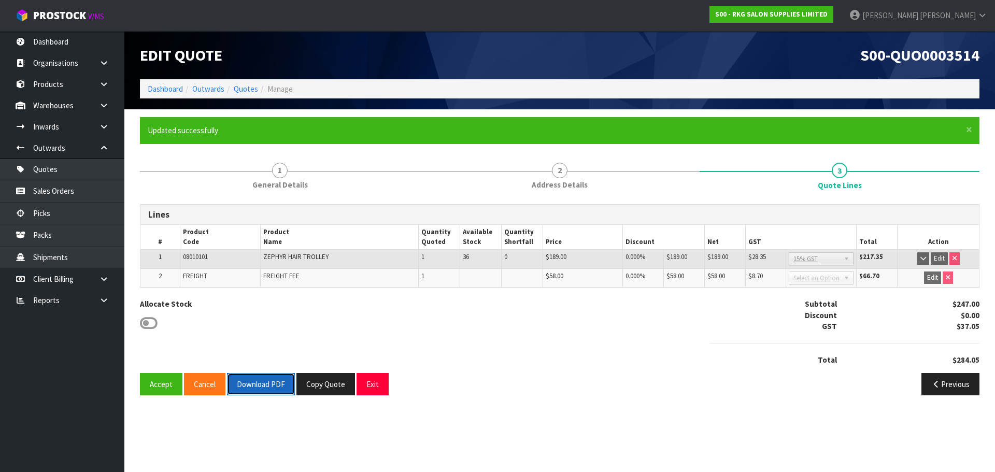
click at [256, 383] on button "Download PDF" at bounding box center [261, 384] width 68 height 22
